Goal: Transaction & Acquisition: Purchase product/service

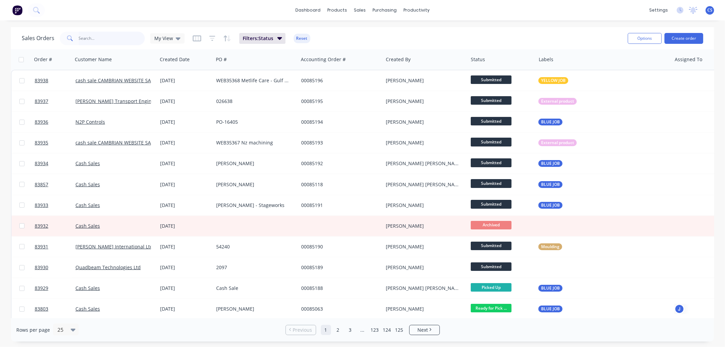
click at [86, 36] on input "text" at bounding box center [112, 39] width 66 height 14
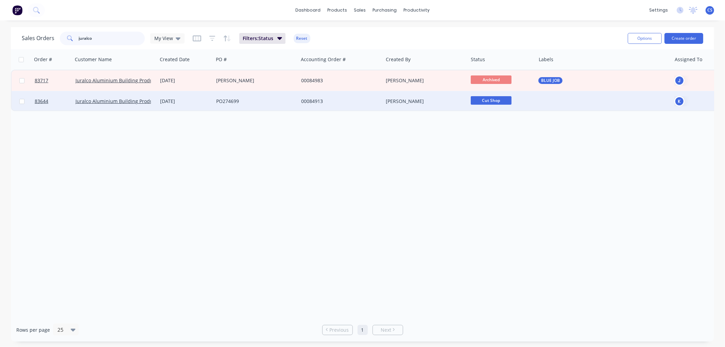
type input "juralco"
click at [234, 103] on div "PO274699" at bounding box center [253, 101] width 75 height 7
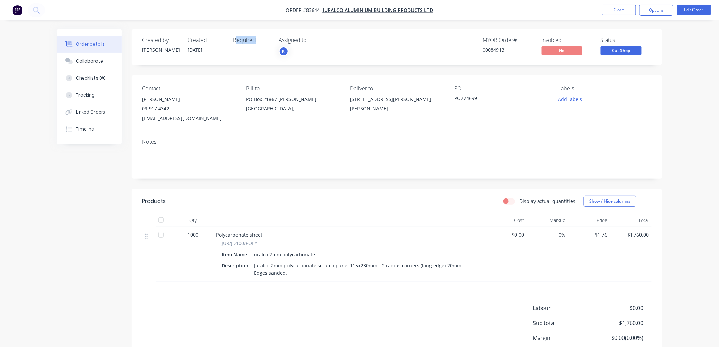
drag, startPoint x: 238, startPoint y: 43, endPoint x: 260, endPoint y: 50, distance: 22.8
click at [260, 50] on div "Required" at bounding box center [251, 47] width 37 height 20
click at [253, 51] on div "Required" at bounding box center [251, 47] width 37 height 20
click at [250, 41] on div "Required" at bounding box center [251, 40] width 37 height 6
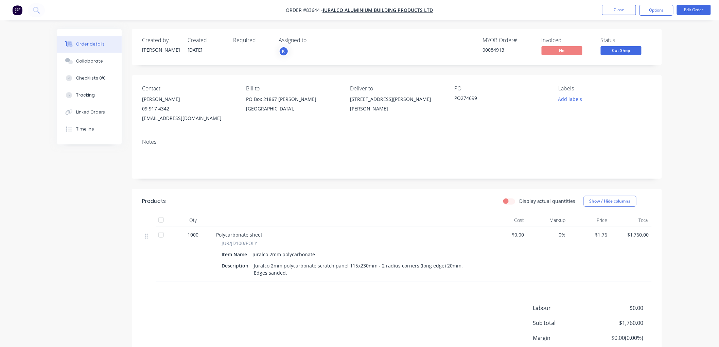
click at [644, 32] on div "Created by [PERSON_NAME] Created [DATE] Required Assigned to K MYOB Order # 000…" at bounding box center [397, 47] width 530 height 36
click at [626, 12] on button "Close" at bounding box center [619, 10] width 34 height 10
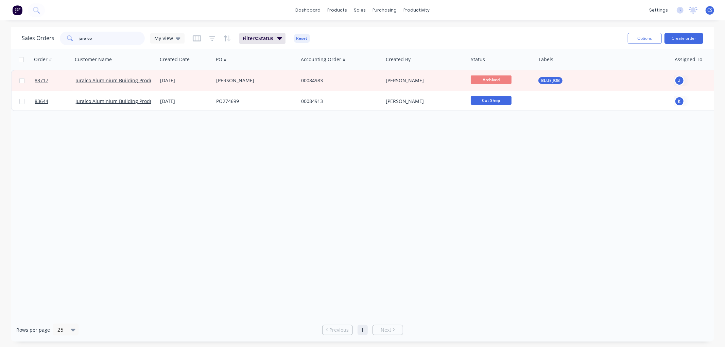
click at [115, 41] on input "juralco" at bounding box center [112, 39] width 66 height 14
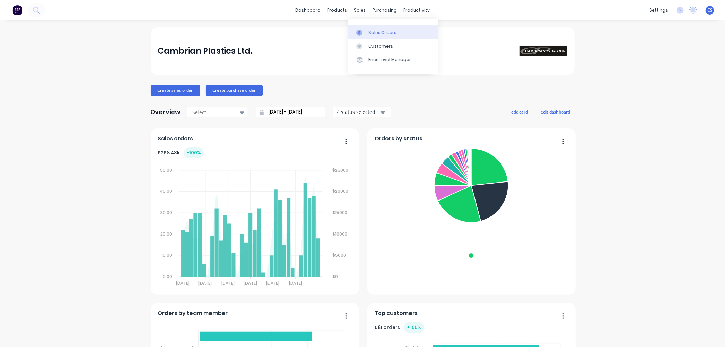
click at [367, 32] on link "Sales Orders" at bounding box center [393, 32] width 90 height 14
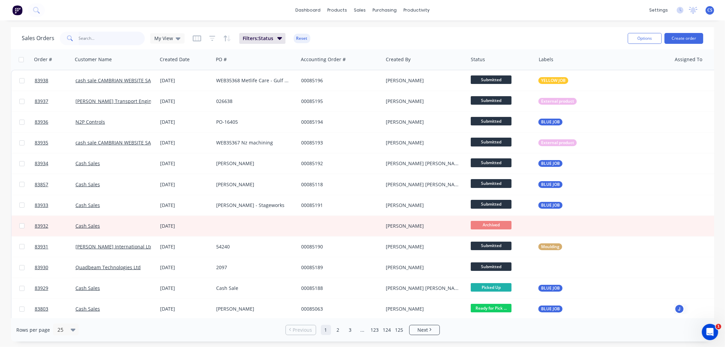
click at [100, 37] on input "text" at bounding box center [112, 39] width 66 height 14
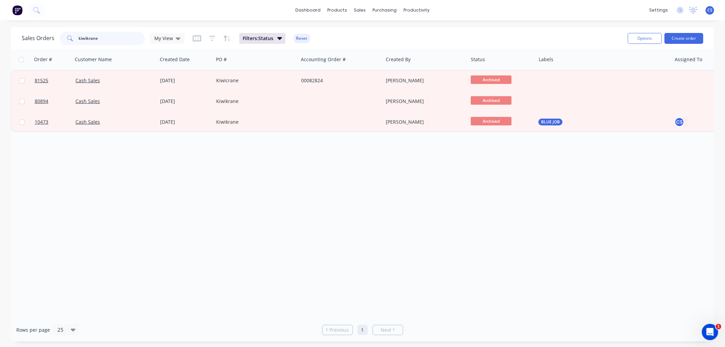
type input "kiwikrane"
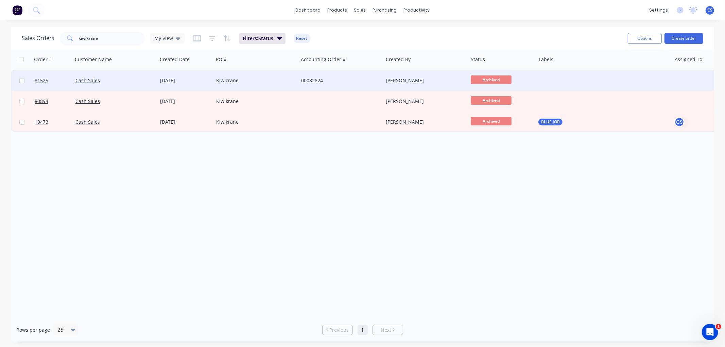
click at [253, 84] on div "Kiwicrane" at bounding box center [255, 80] width 85 height 20
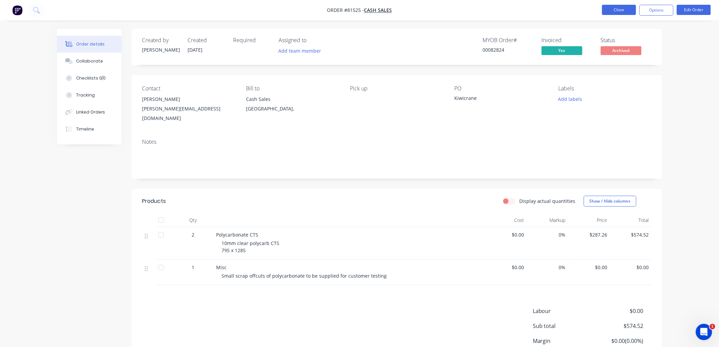
click at [619, 11] on button "Close" at bounding box center [619, 10] width 34 height 10
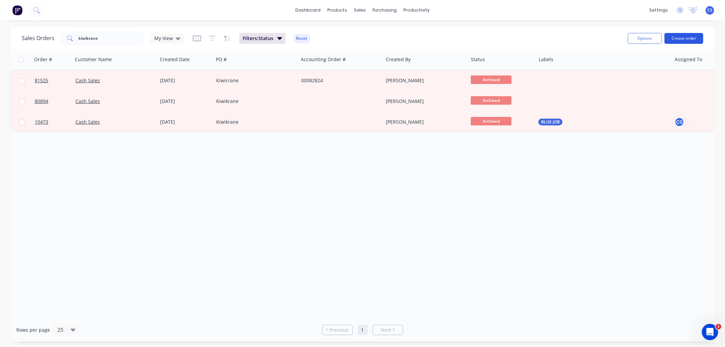
click at [674, 41] on button "Create order" at bounding box center [683, 38] width 39 height 11
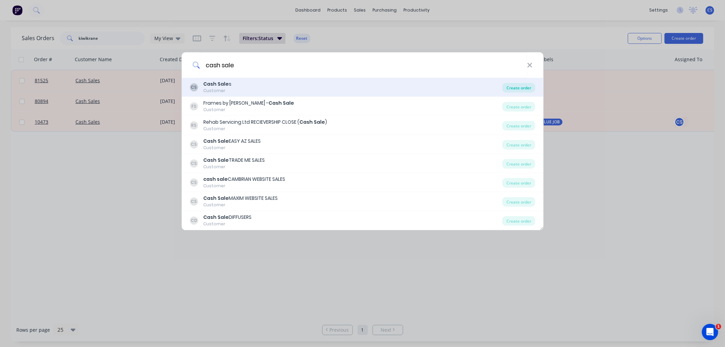
type input "cash sale"
click at [527, 87] on div "Create order" at bounding box center [518, 88] width 33 height 10
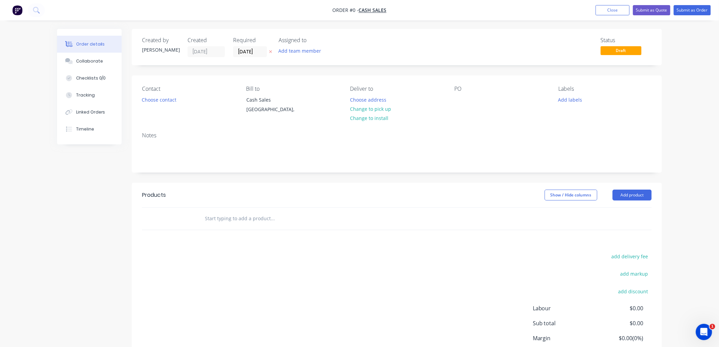
click at [270, 51] on icon at bounding box center [270, 52] width 3 height 4
click at [171, 98] on button "Choose contact" at bounding box center [159, 99] width 42 height 9
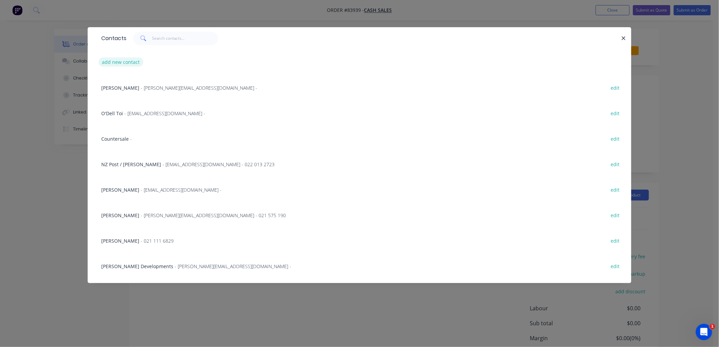
click at [124, 61] on button "add new contact" at bounding box center [121, 61] width 45 height 9
select select "NZ"
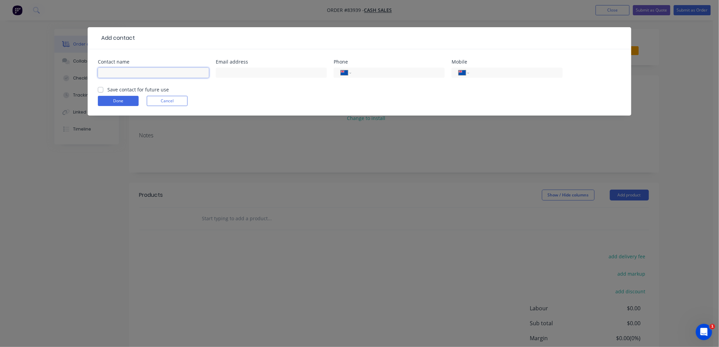
click at [141, 73] on input "text" at bounding box center [153, 73] width 111 height 10
type input "Jack"
type input "[EMAIL_ADDRESS][DOMAIN_NAME]"
click at [107, 91] on label "Save contact for future use" at bounding box center [137, 89] width 61 height 7
click at [101, 91] on input "Save contact for future use" at bounding box center [100, 89] width 5 height 6
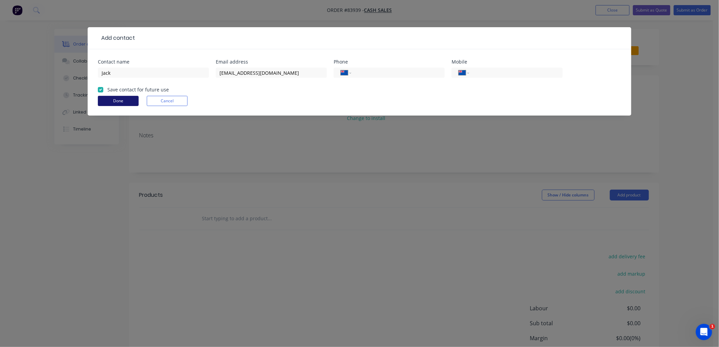
checkbox input "true"
click at [111, 101] on button "Done" at bounding box center [118, 101] width 41 height 10
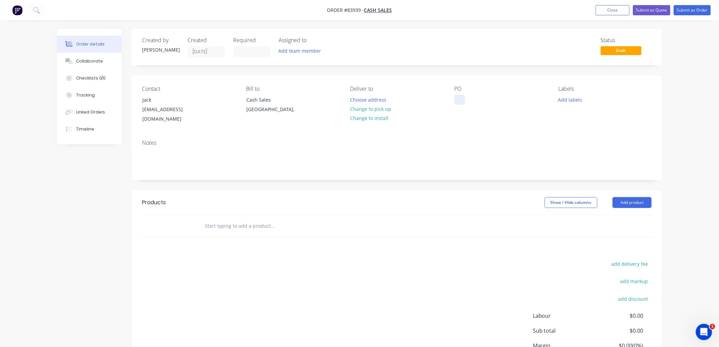
click at [461, 99] on div at bounding box center [459, 100] width 11 height 10
click at [384, 108] on button "Change to pick up" at bounding box center [371, 108] width 48 height 9
click at [215, 219] on input "text" at bounding box center [273, 226] width 136 height 14
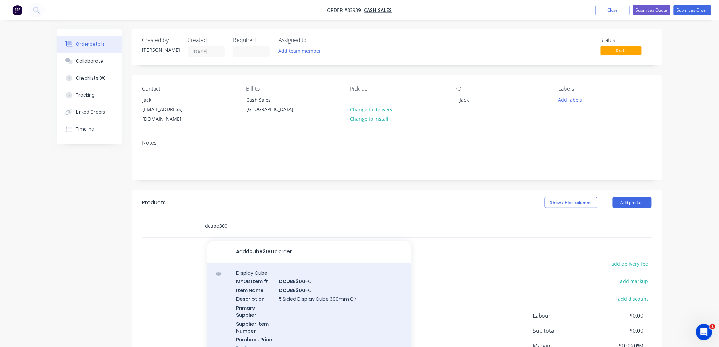
type input "dcube300"
click at [285, 274] on div "Display Cube MYOB Item # DCUBE300 -C Item Name DCUBE300 -C Description 5 Sided …" at bounding box center [309, 310] width 204 height 95
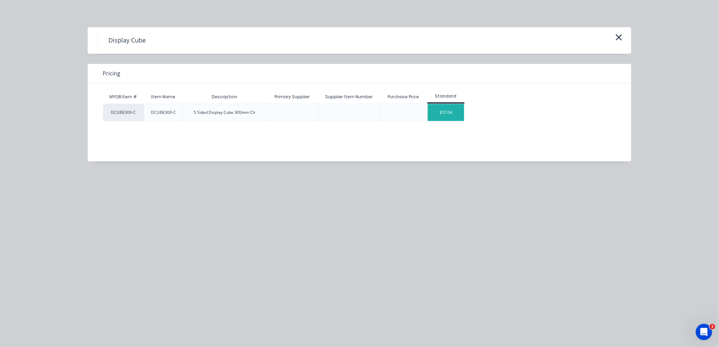
click at [441, 114] on div "$57.04" at bounding box center [446, 112] width 36 height 17
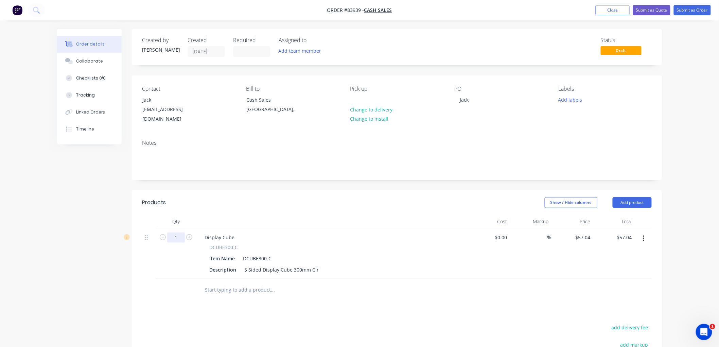
click at [179, 232] on input "1" at bounding box center [176, 237] width 18 height 10
type input "11"
type input "$627.44"
click at [585, 232] on input "57.04" at bounding box center [584, 237] width 18 height 10
type input "$59.75"
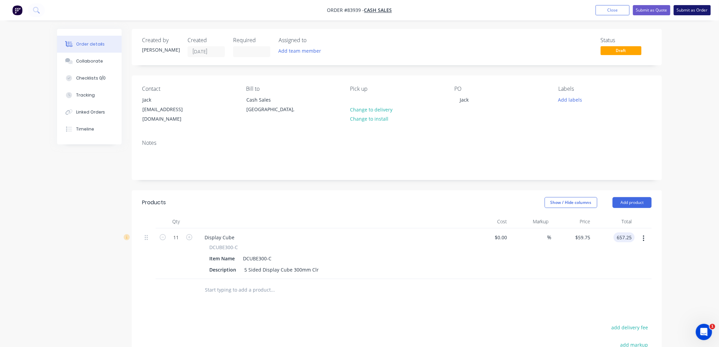
type input "$657.25"
click at [695, 11] on button "Submit as Order" at bounding box center [692, 10] width 37 height 10
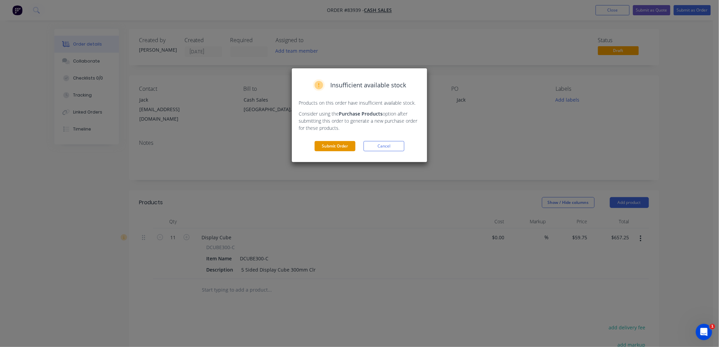
click at [343, 147] on button "Submit Order" at bounding box center [335, 146] width 41 height 10
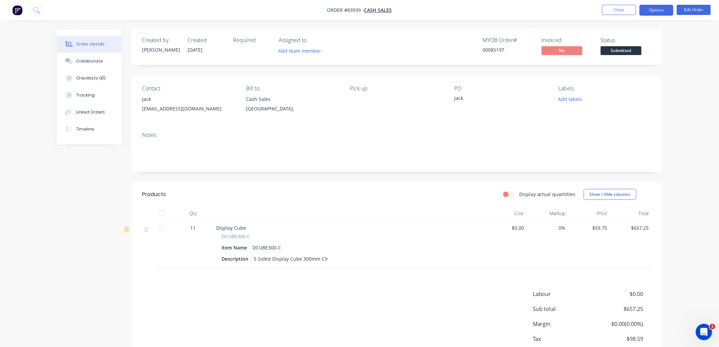
click at [662, 9] on button "Options" at bounding box center [656, 10] width 34 height 11
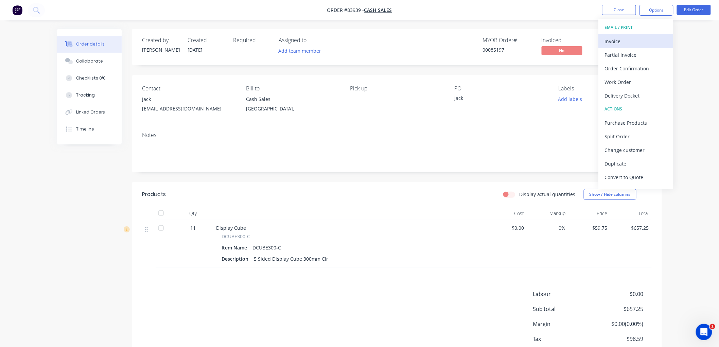
click at [627, 43] on div "Invoice" at bounding box center [636, 41] width 63 height 10
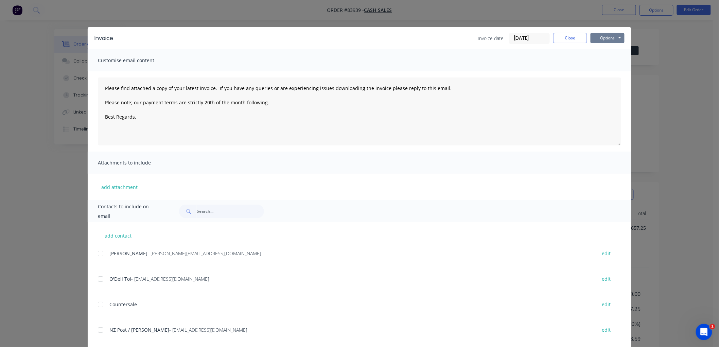
click at [610, 39] on button "Options" at bounding box center [608, 38] width 34 height 10
click at [610, 62] on button "Print" at bounding box center [612, 61] width 43 height 11
drag, startPoint x: 268, startPoint y: 103, endPoint x: 103, endPoint y: 94, distance: 165.0
click at [103, 94] on textarea "Please find attached a copy of your latest invoice. If you have any queries or …" at bounding box center [359, 111] width 523 height 68
click at [171, 114] on textarea "Please find attached a copy of your latest invoice. If you have any queries or …" at bounding box center [359, 111] width 523 height 68
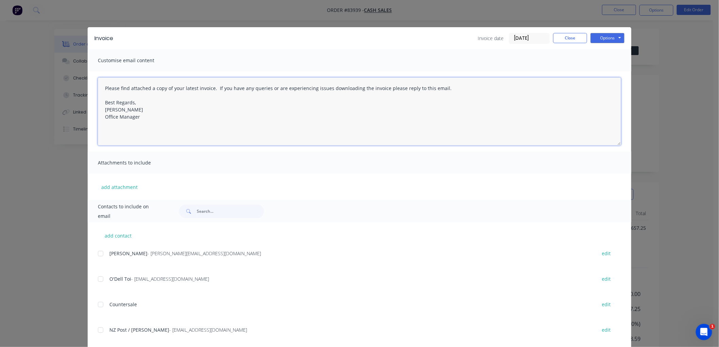
type textarea "Please find attached a copy of your latest invoice. If you have any queries or …"
click at [213, 213] on input "text" at bounding box center [230, 212] width 67 height 14
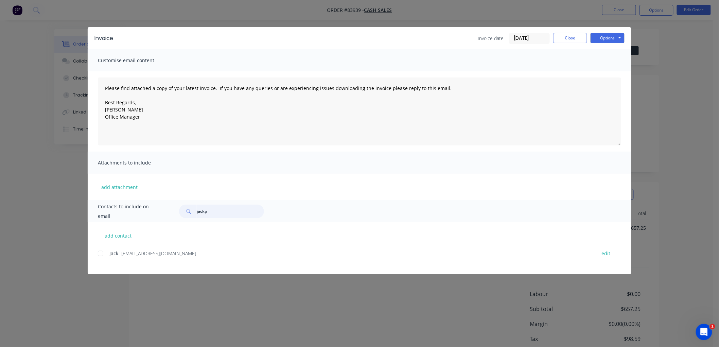
click at [103, 253] on div at bounding box center [101, 254] width 14 height 14
type input "jackp"
click at [607, 38] on button "Options" at bounding box center [608, 38] width 34 height 10
click at [609, 69] on button "Email" at bounding box center [612, 72] width 43 height 11
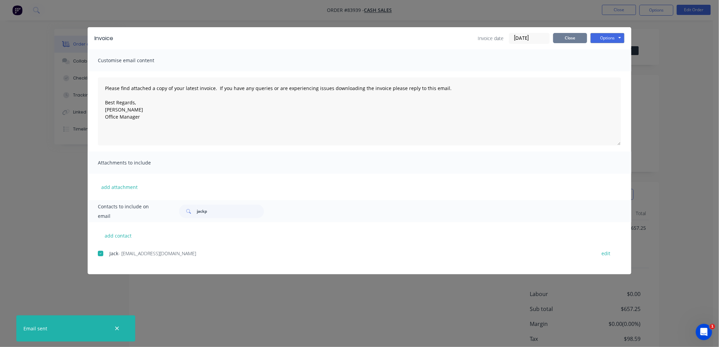
click at [572, 37] on button "Close" at bounding box center [570, 38] width 34 height 10
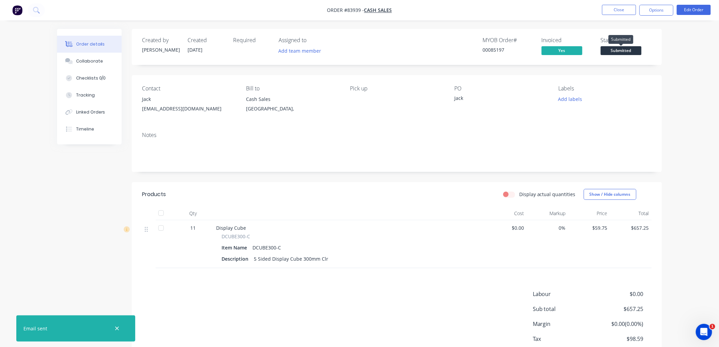
click at [624, 52] on span "Submitted" at bounding box center [621, 50] width 41 height 8
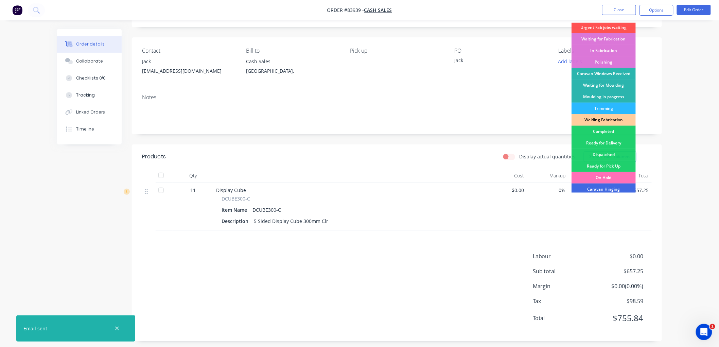
scroll to position [75, 0]
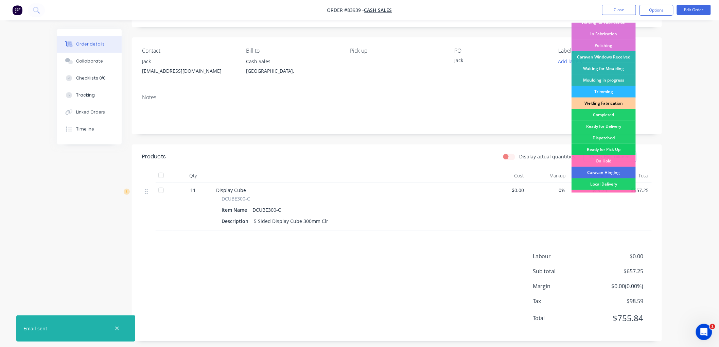
click at [610, 147] on div "Ready for Pick Up" at bounding box center [603, 150] width 64 height 12
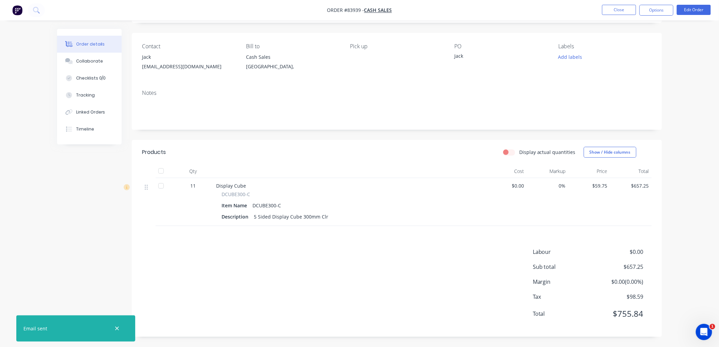
scroll to position [0, 0]
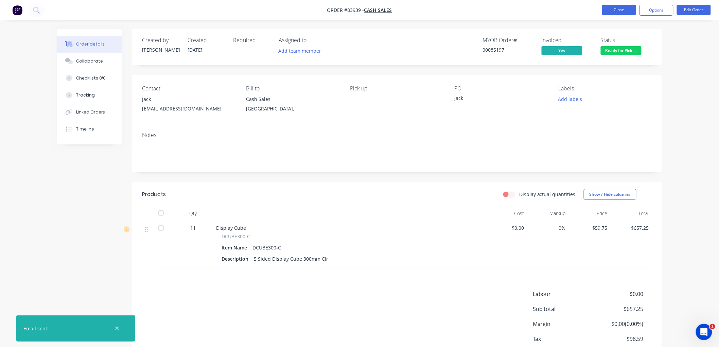
click at [622, 13] on button "Close" at bounding box center [619, 10] width 34 height 10
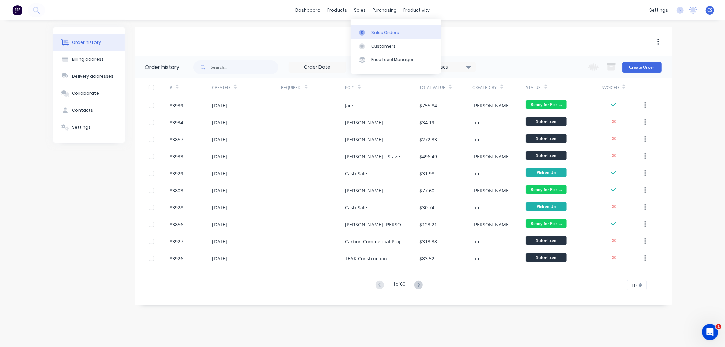
click at [374, 27] on link "Sales Orders" at bounding box center [396, 32] width 90 height 14
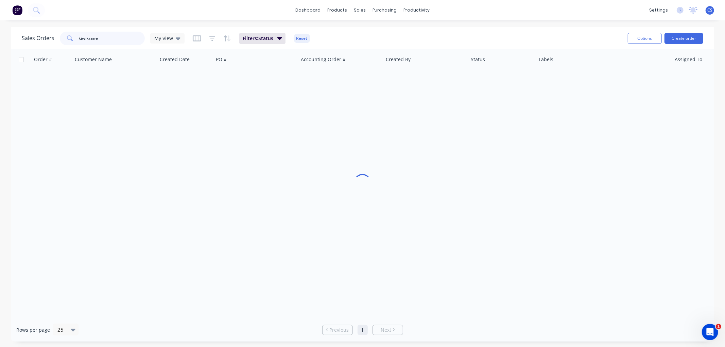
click at [102, 41] on input "kiwikrane" at bounding box center [112, 39] width 66 height 14
click at [102, 40] on input "kiwikrane" at bounding box center [112, 39] width 66 height 14
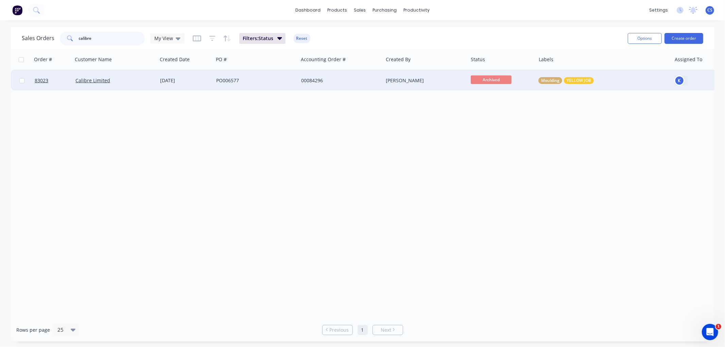
type input "calibre"
click at [165, 77] on div "[DATE]" at bounding box center [185, 80] width 51 height 7
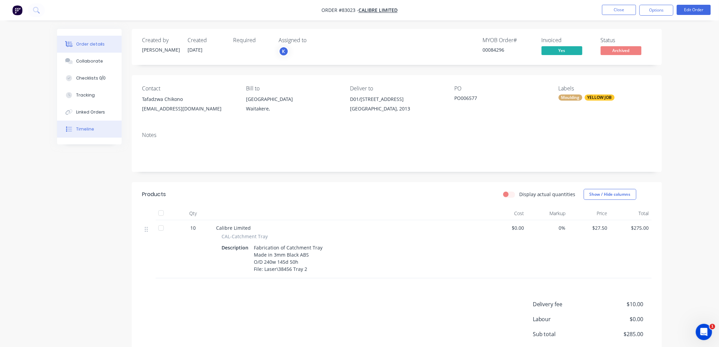
click at [92, 130] on div "Timeline" at bounding box center [85, 129] width 18 height 6
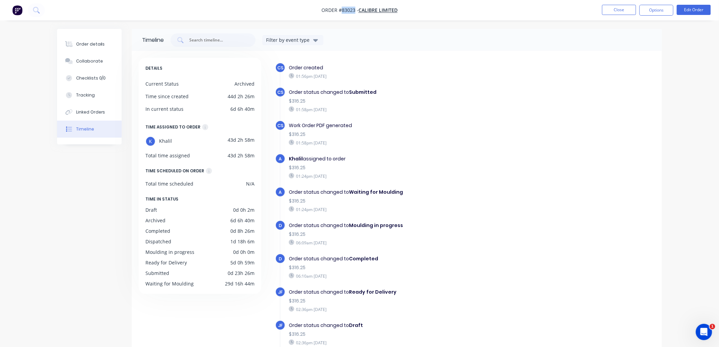
drag, startPoint x: 354, startPoint y: 11, endPoint x: 342, endPoint y: 11, distance: 12.6
click at [342, 11] on span "Order #83023 -" at bounding box center [339, 10] width 37 height 6
copy span "83023"
